Goal: Transaction & Acquisition: Purchase product/service

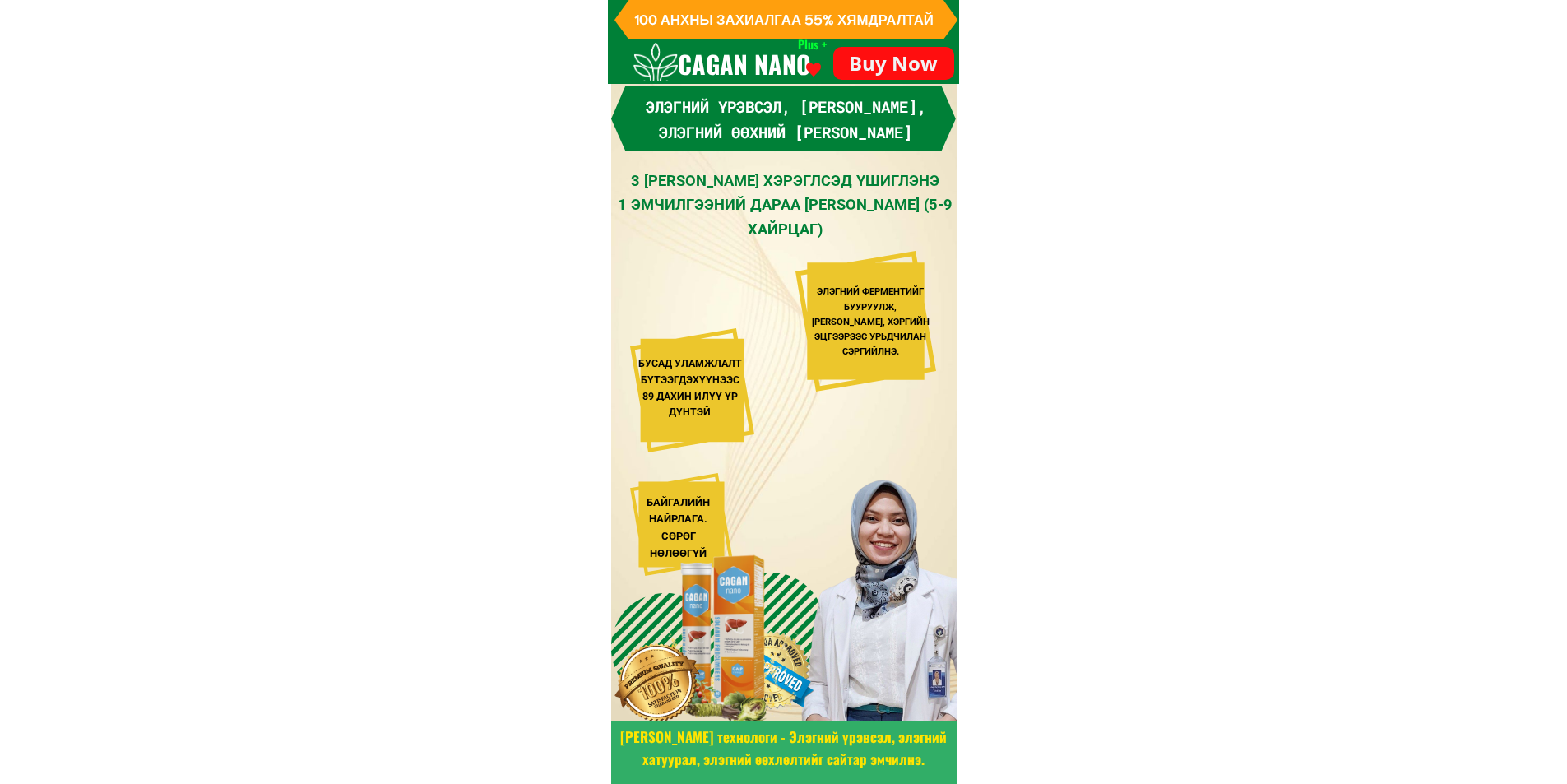
click at [905, 57] on p "Buy Now" at bounding box center [894, 63] width 121 height 33
click at [920, 18] on span "100 АНХНЫ ЗАХИАЛГАА 55% ХЯМДРАЛТАЙ" at bounding box center [784, 18] width 300 height 18
click at [911, 53] on p "Buy Now" at bounding box center [894, 63] width 121 height 33
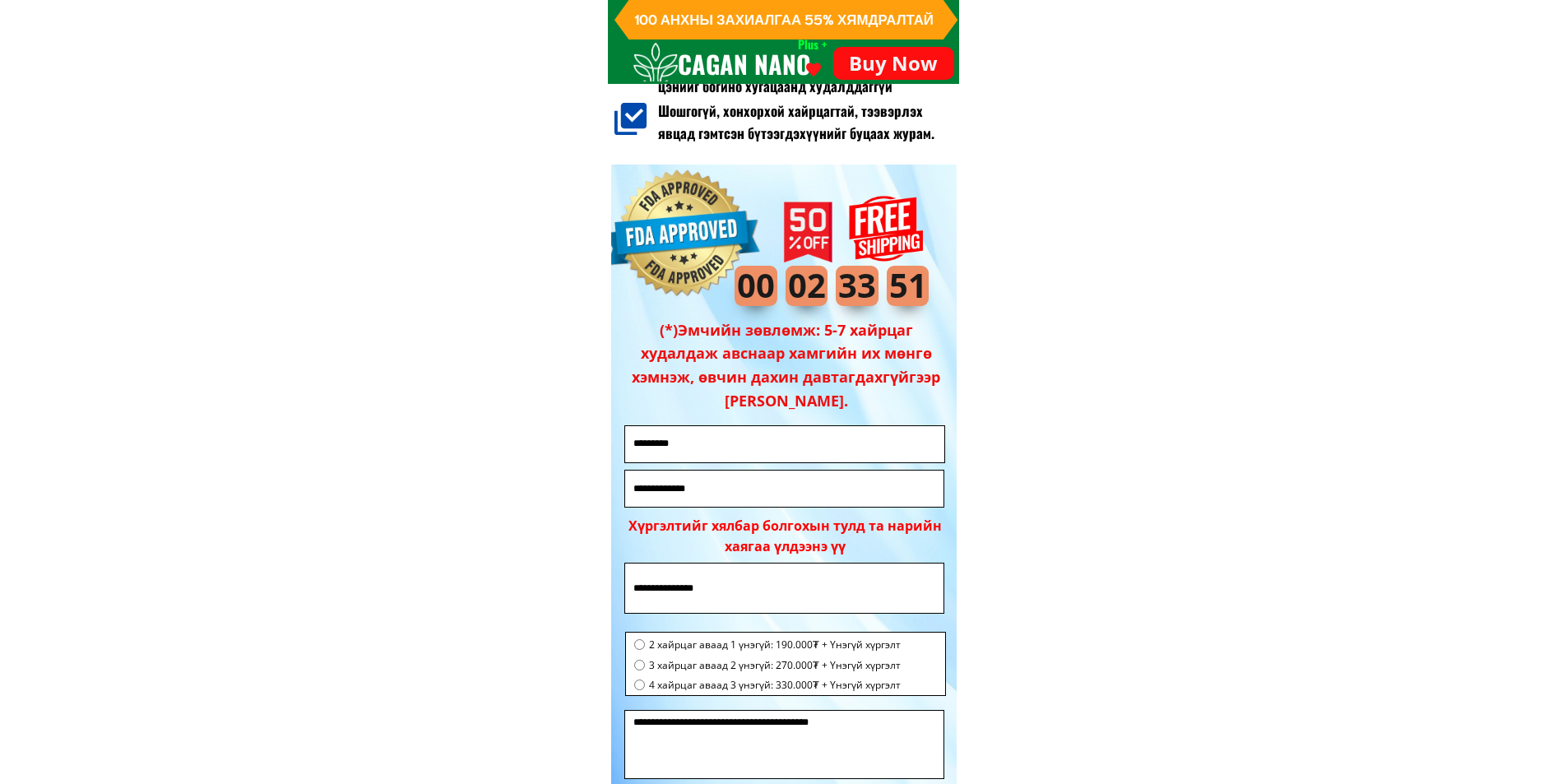
scroll to position [11424, 0]
